Goal: Transaction & Acquisition: Purchase product/service

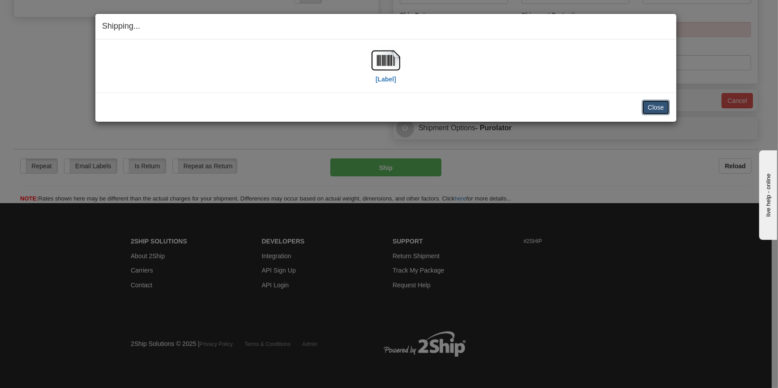
click at [645, 104] on button "Close" at bounding box center [656, 107] width 28 height 15
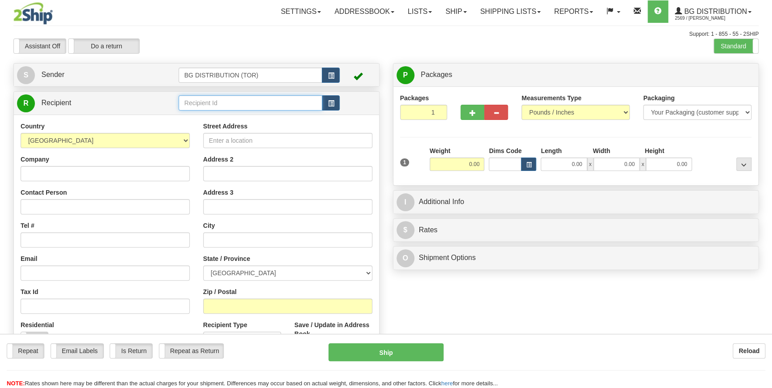
click at [231, 102] on input "text" at bounding box center [251, 102] width 144 height 15
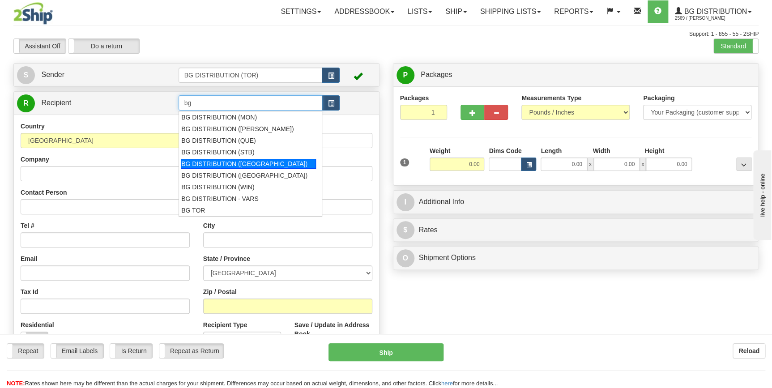
click at [230, 162] on div "BG DISTRIBUTION ([GEOGRAPHIC_DATA])" at bounding box center [248, 164] width 135 height 10
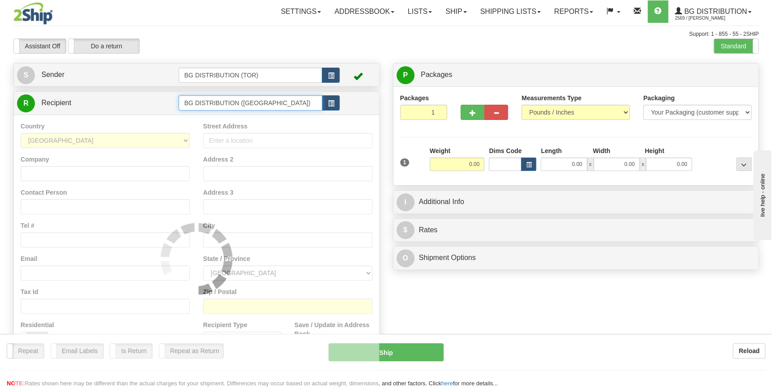
type input "BG DISTRIBUTION ([GEOGRAPHIC_DATA])"
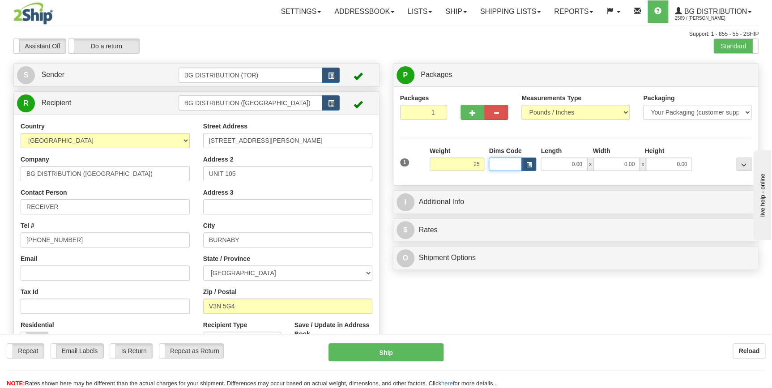
type input "25.00"
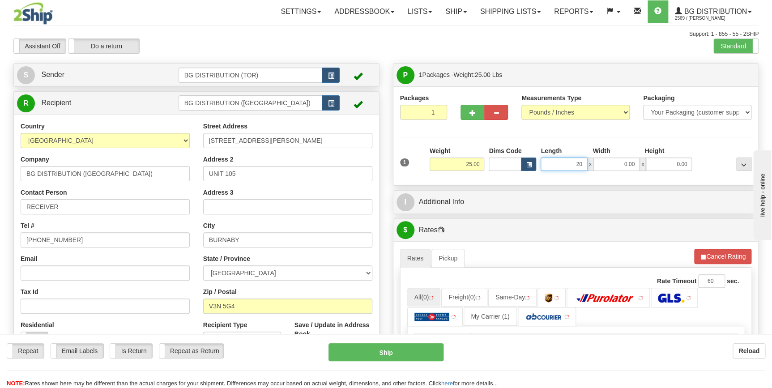
type input "20.00"
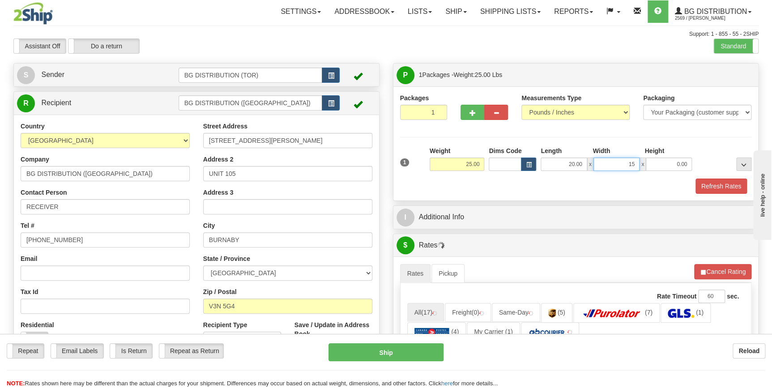
type input "15.00"
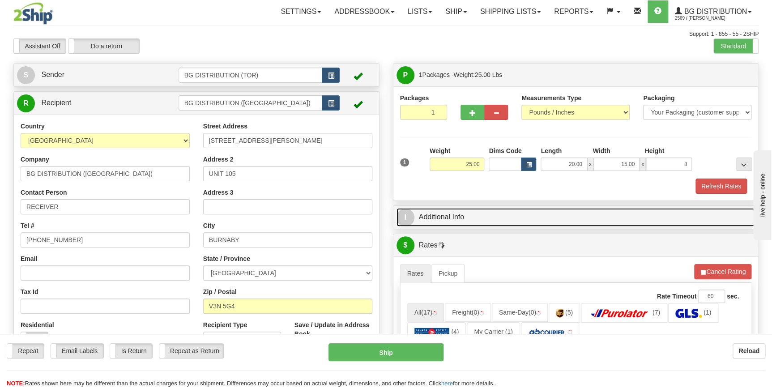
type input "8.00"
click at [402, 222] on span "I" at bounding box center [405, 218] width 18 height 18
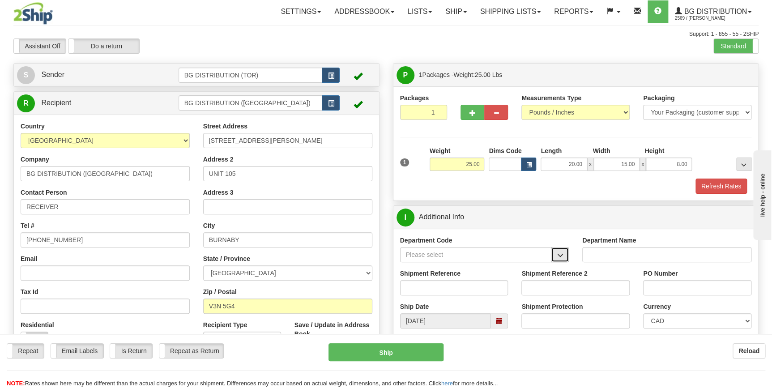
click at [559, 257] on span "button" at bounding box center [560, 255] width 6 height 6
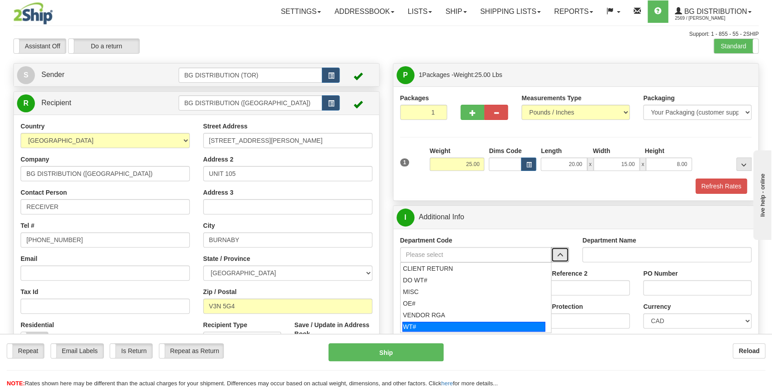
click at [450, 326] on div "WT#" at bounding box center [473, 327] width 143 height 10
type input "WT#"
type input "WAREHOUSE TRANSFERS"
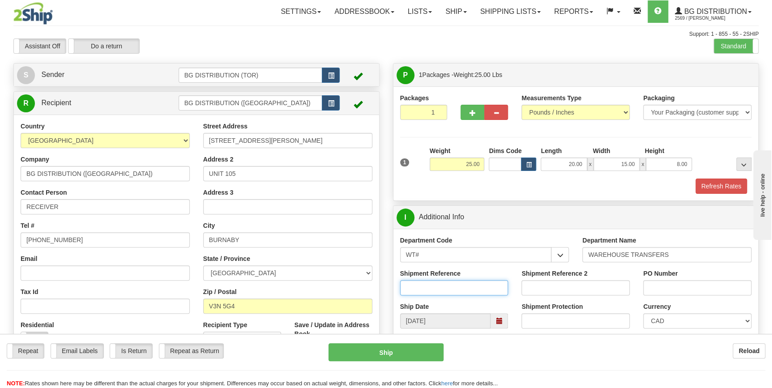
click at [483, 288] on input "Shipment Reference" at bounding box center [454, 287] width 108 height 15
type input "164532-00"
click at [547, 283] on input "Shipment Reference 2" at bounding box center [575, 287] width 108 height 15
type input "165016-00"
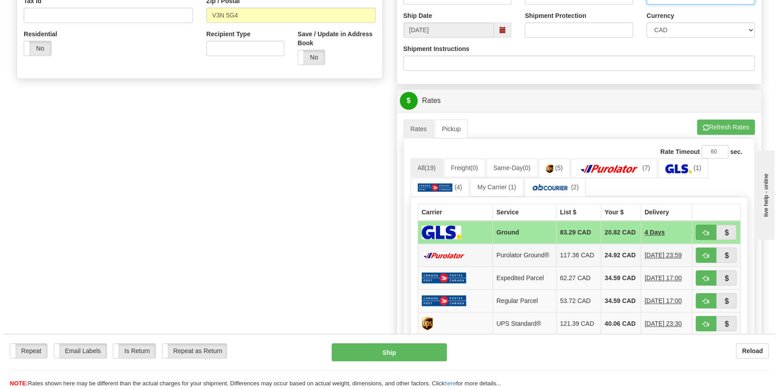
scroll to position [325, 0]
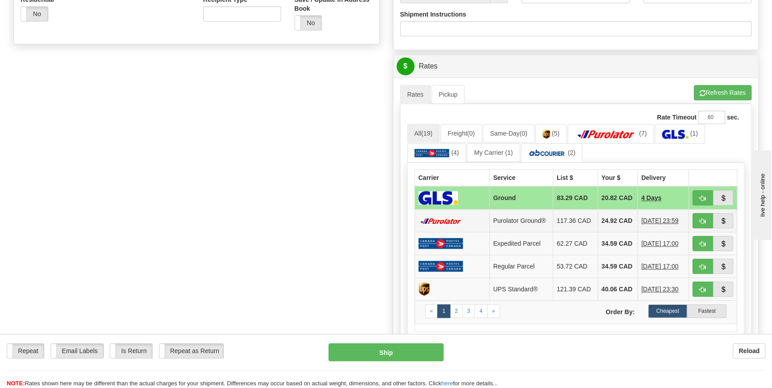
type input "165063-00"
click at [567, 223] on td "117.36 CAD" at bounding box center [575, 220] width 45 height 23
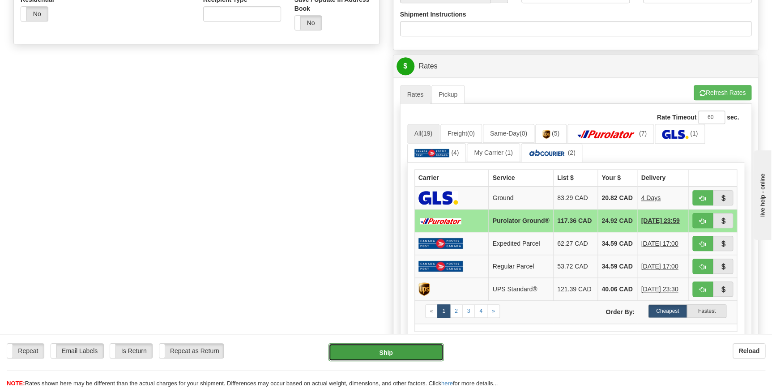
click at [393, 353] on button "Ship" at bounding box center [385, 352] width 115 height 18
type input "260"
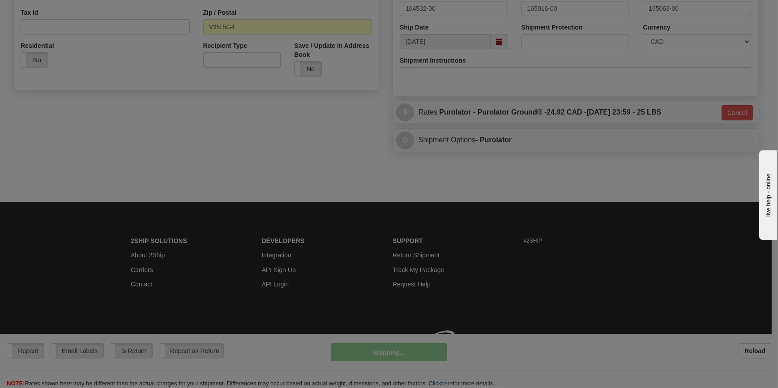
scroll to position [291, 0]
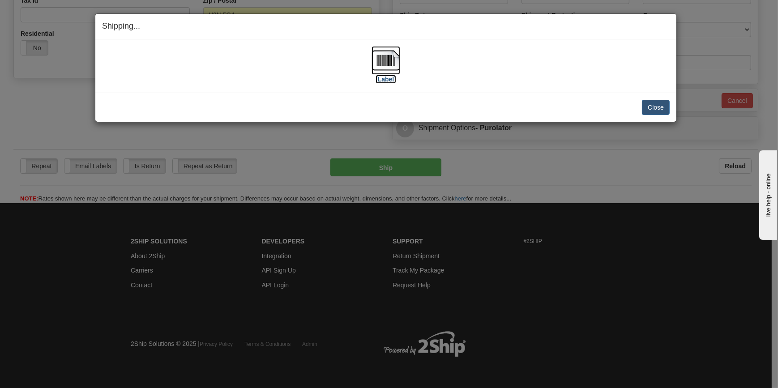
click at [385, 67] on img at bounding box center [385, 60] width 29 height 29
click at [383, 64] on img at bounding box center [385, 60] width 29 height 29
